Goal: Find specific page/section: Find specific page/section

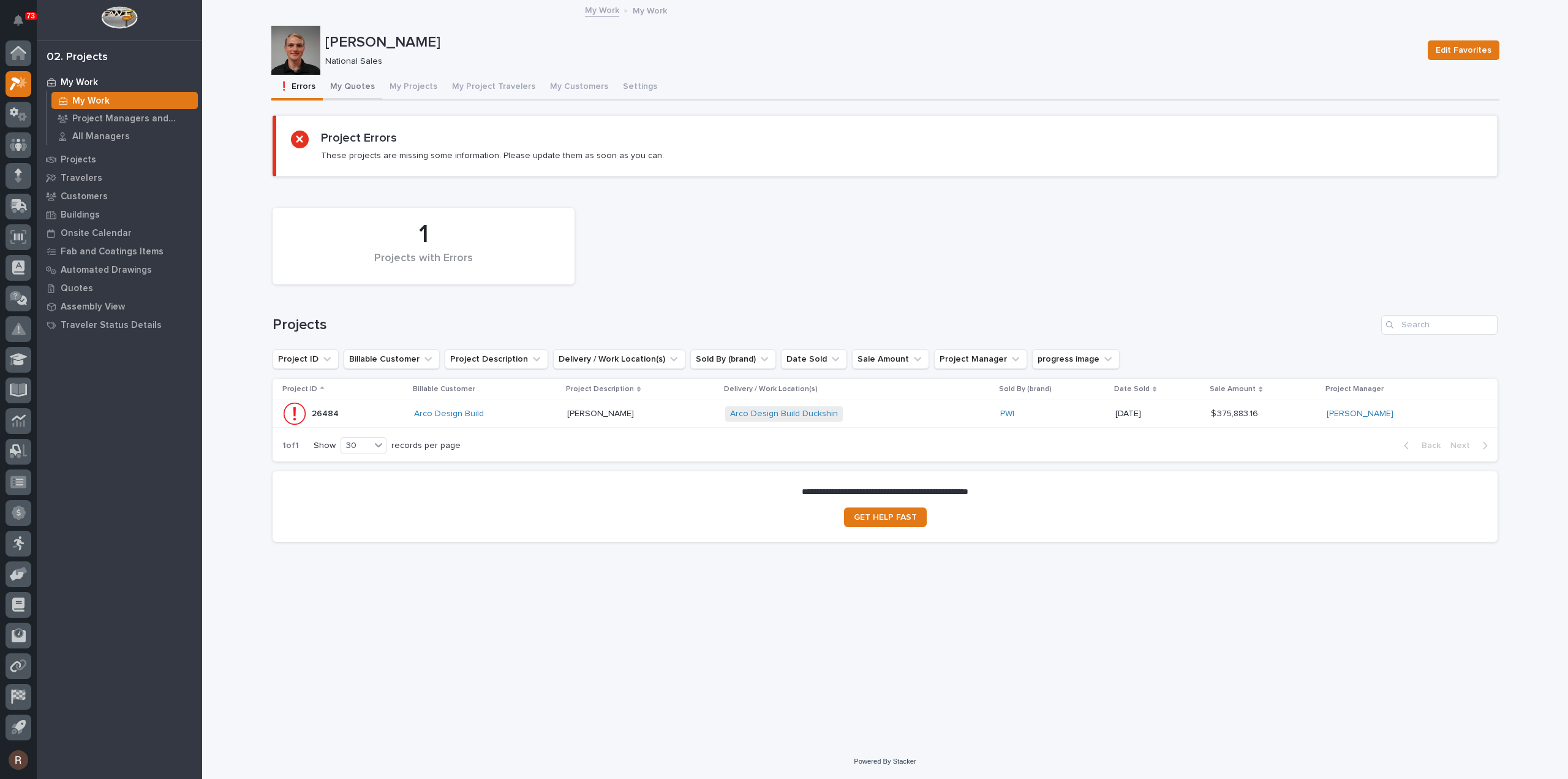
click at [335, 91] on button "My Quotes" at bounding box center [352, 87] width 59 height 26
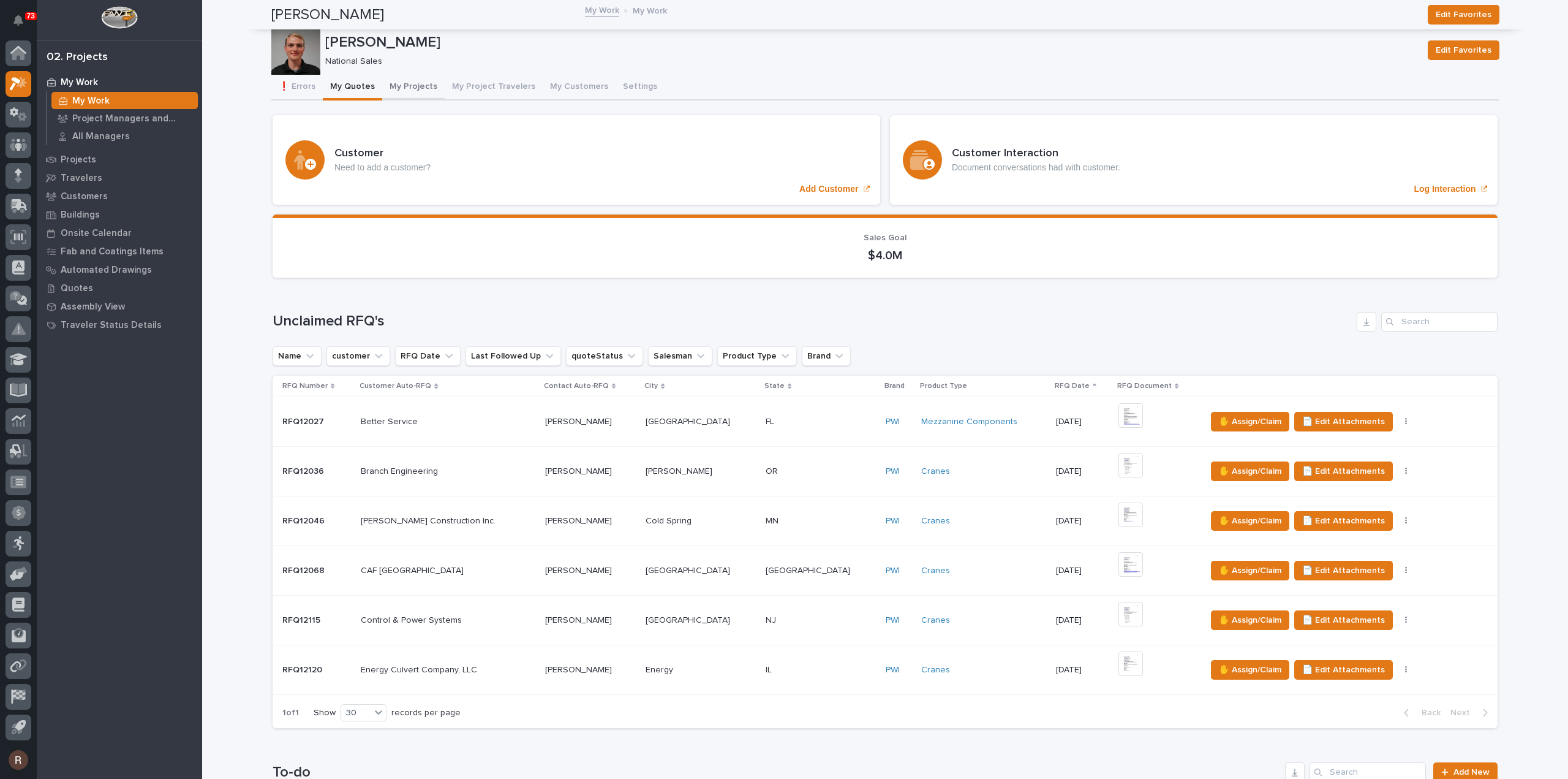
click at [410, 88] on button "My Projects" at bounding box center [413, 87] width 62 height 26
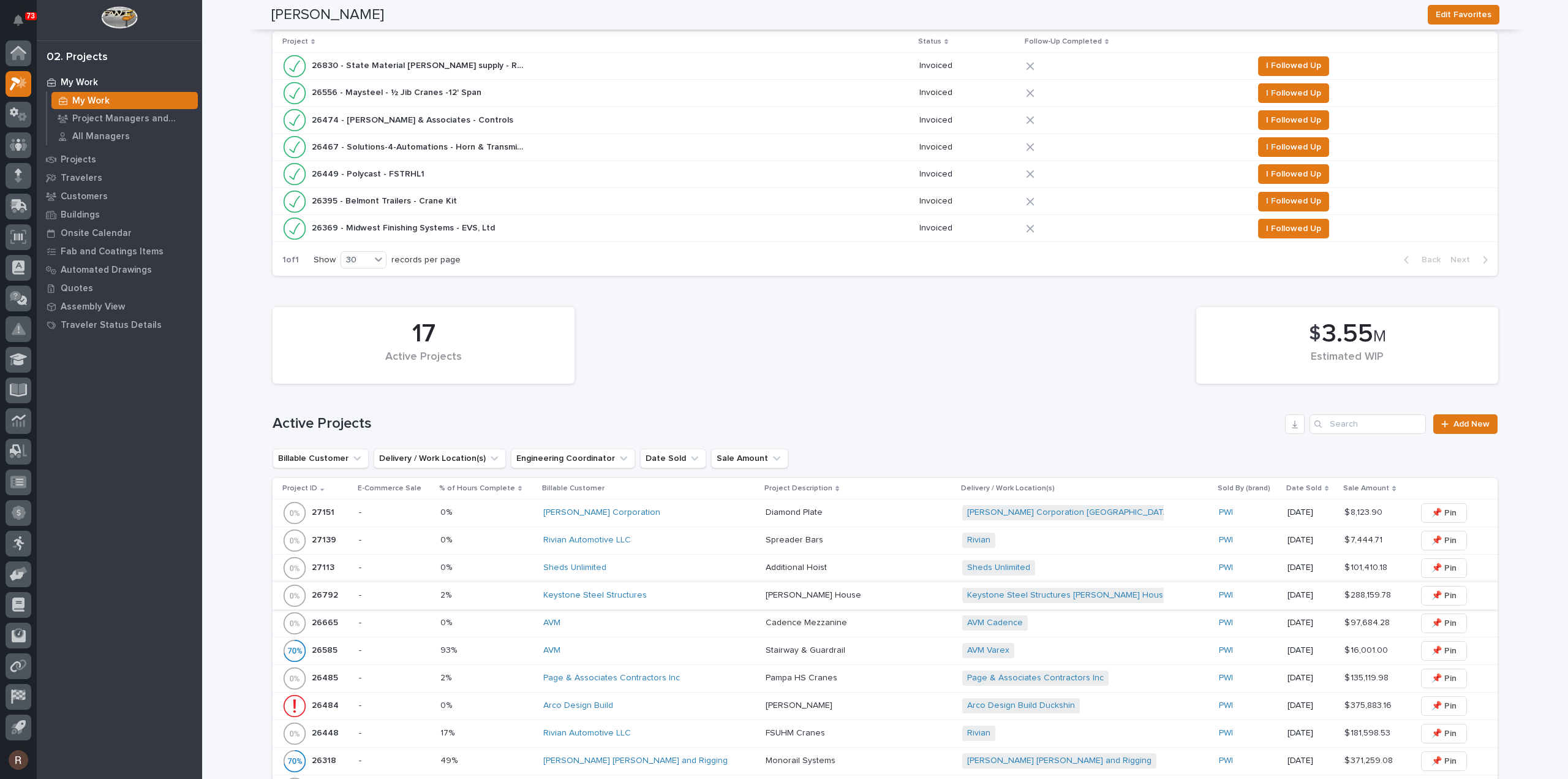
scroll to position [307, 0]
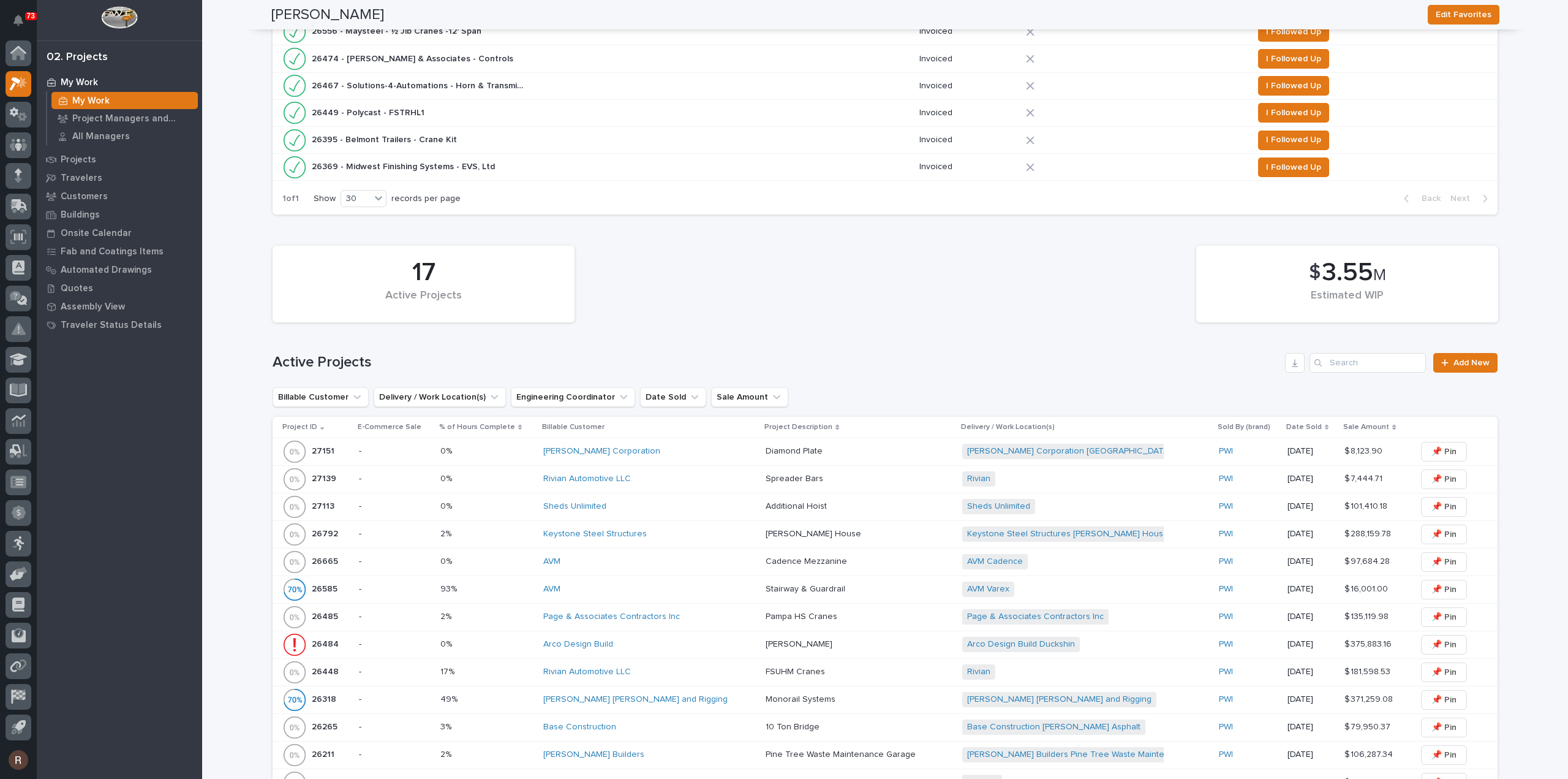
click at [674, 531] on div "Keystone Steel Structures" at bounding box center [649, 534] width 212 height 10
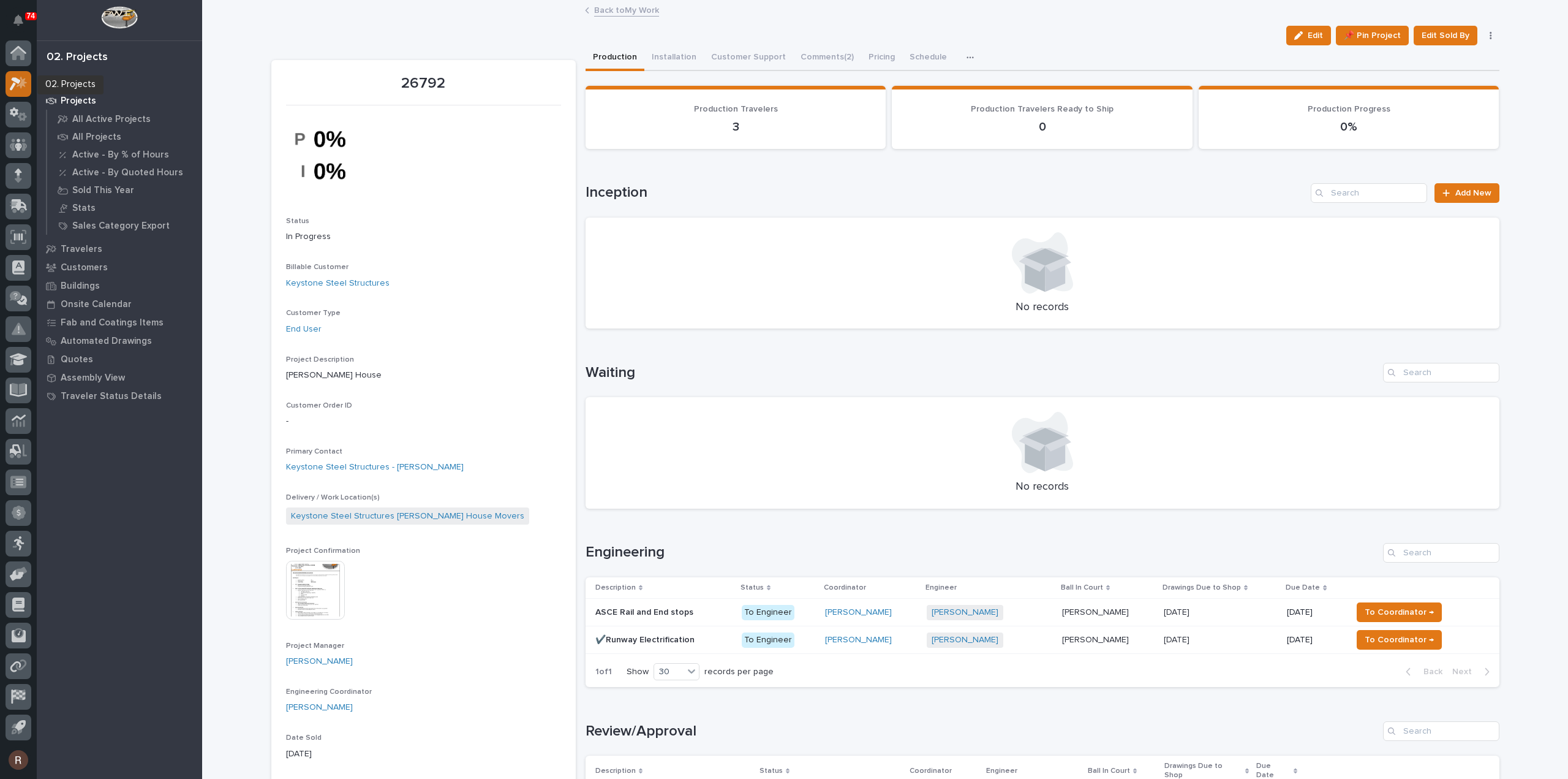
click at [17, 79] on icon at bounding box center [15, 84] width 11 height 13
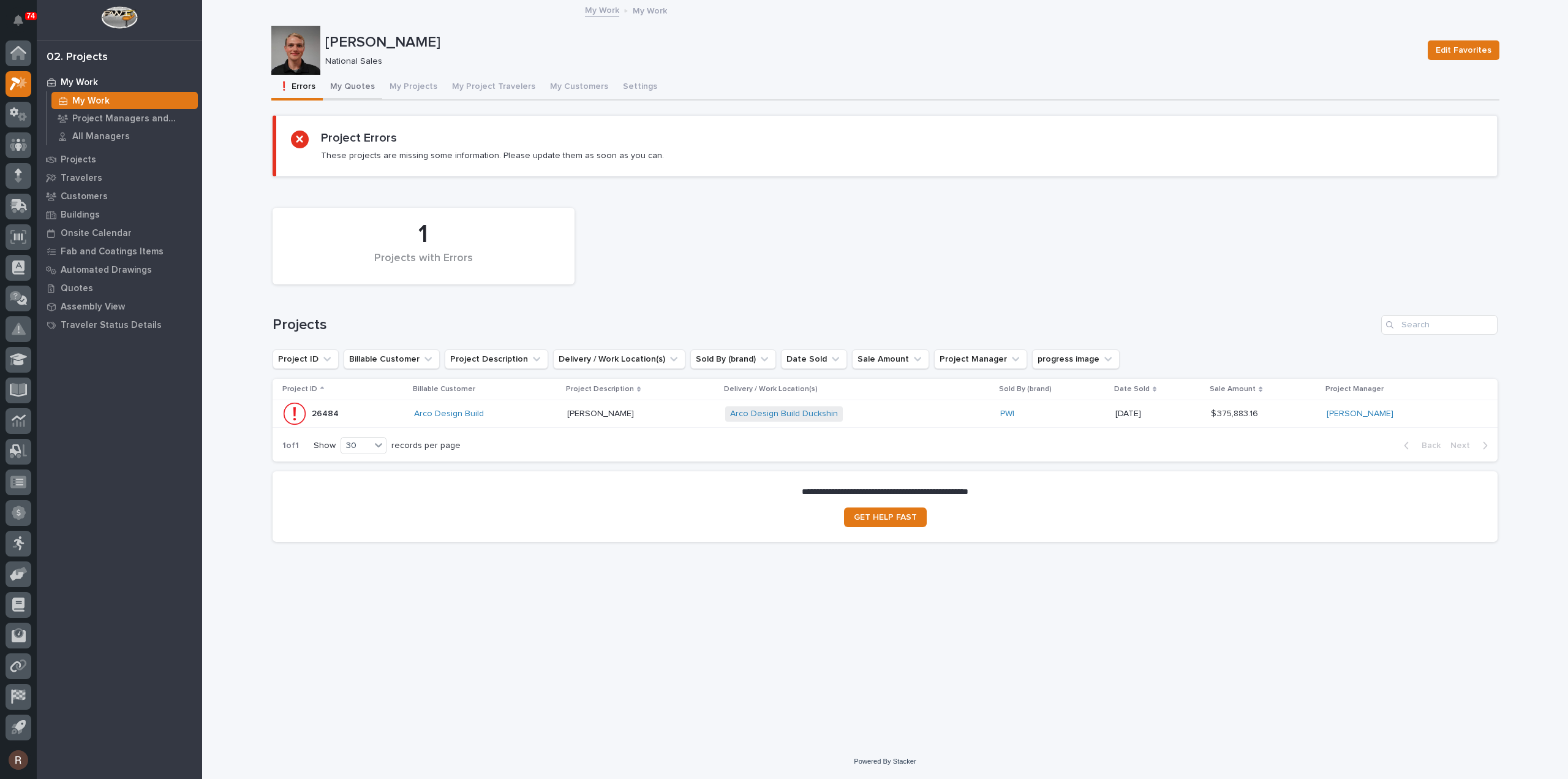
click at [352, 91] on button "My Quotes" at bounding box center [352, 87] width 59 height 26
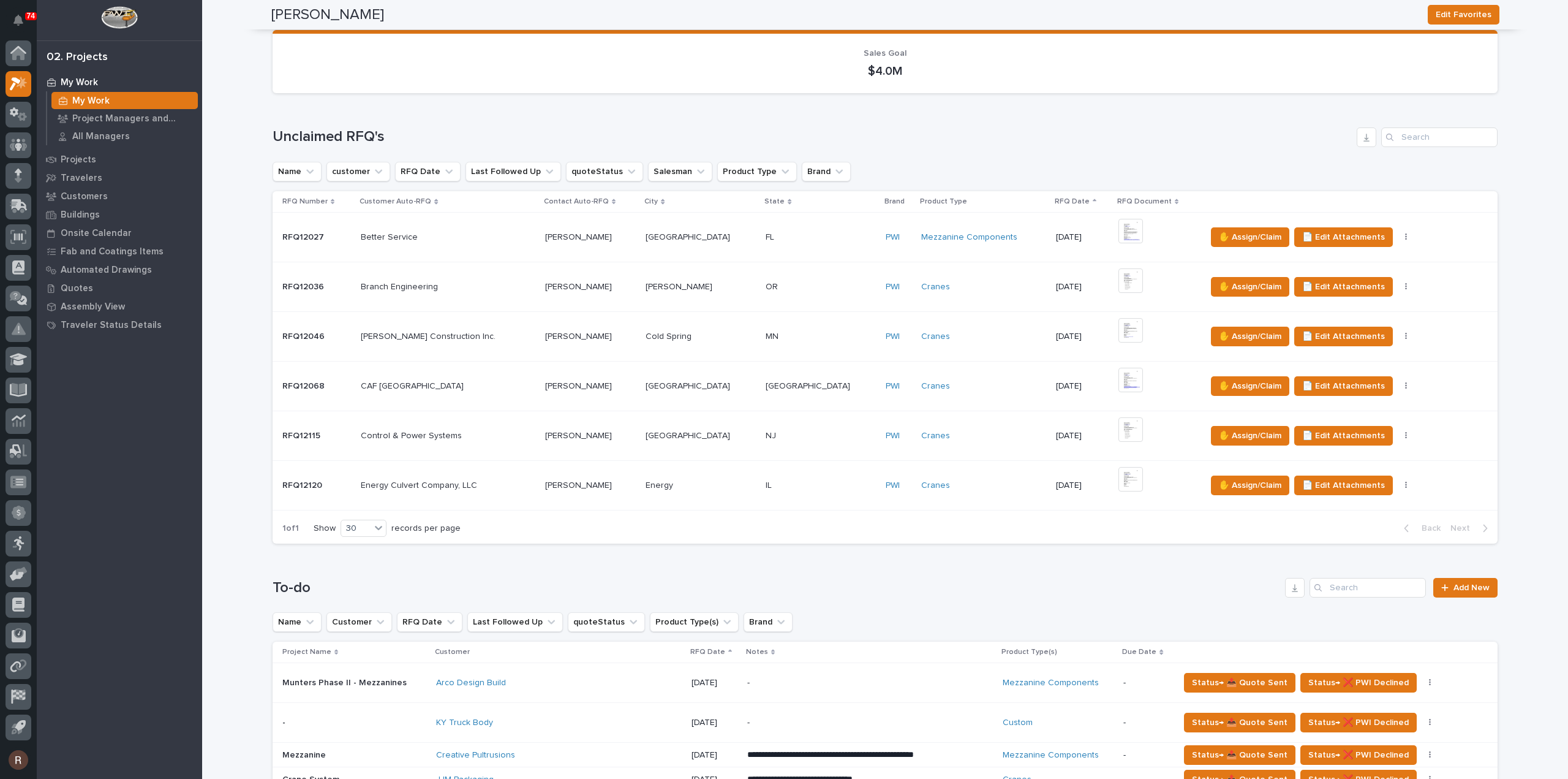
scroll to position [184, 0]
